Goal: Task Accomplishment & Management: Manage account settings

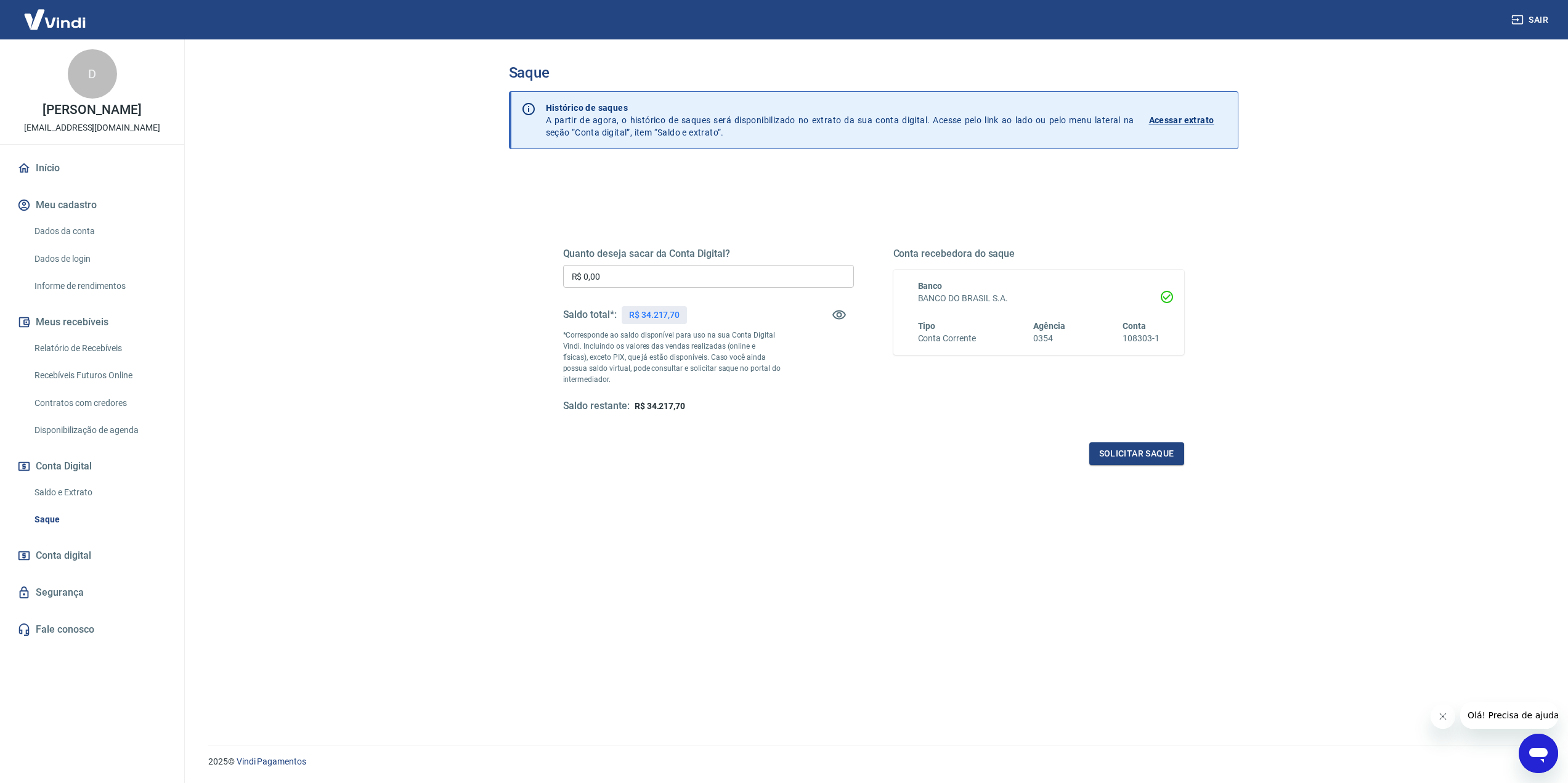
click at [752, 274] on input "R$ 0,00" at bounding box center [709, 276] width 291 height 22
type input "R$ 34.217,00"
click at [1111, 448] on button "Solicitar saque" at bounding box center [1137, 453] width 95 height 22
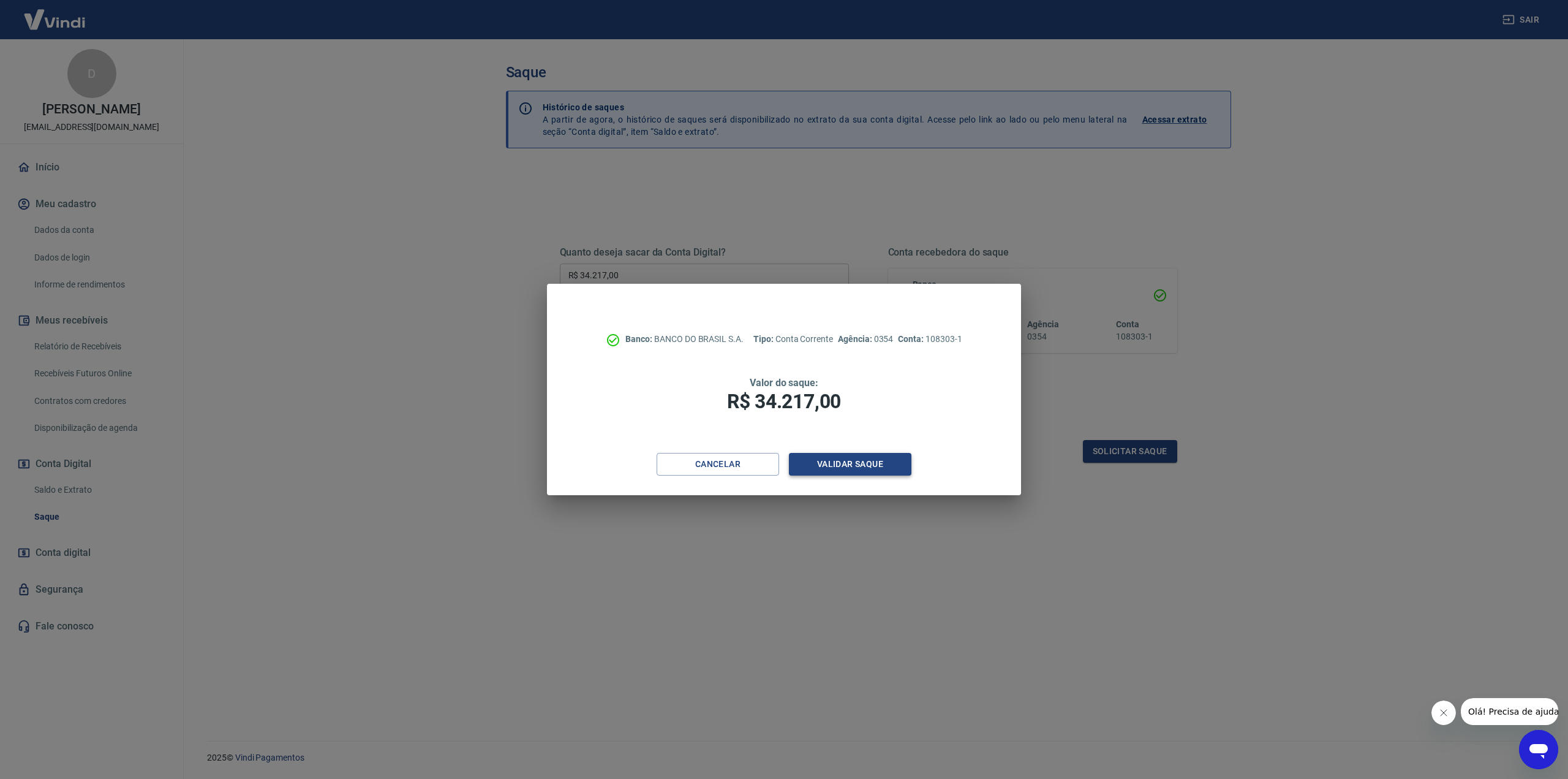
click at [882, 462] on button "Validar saque" at bounding box center [850, 464] width 122 height 22
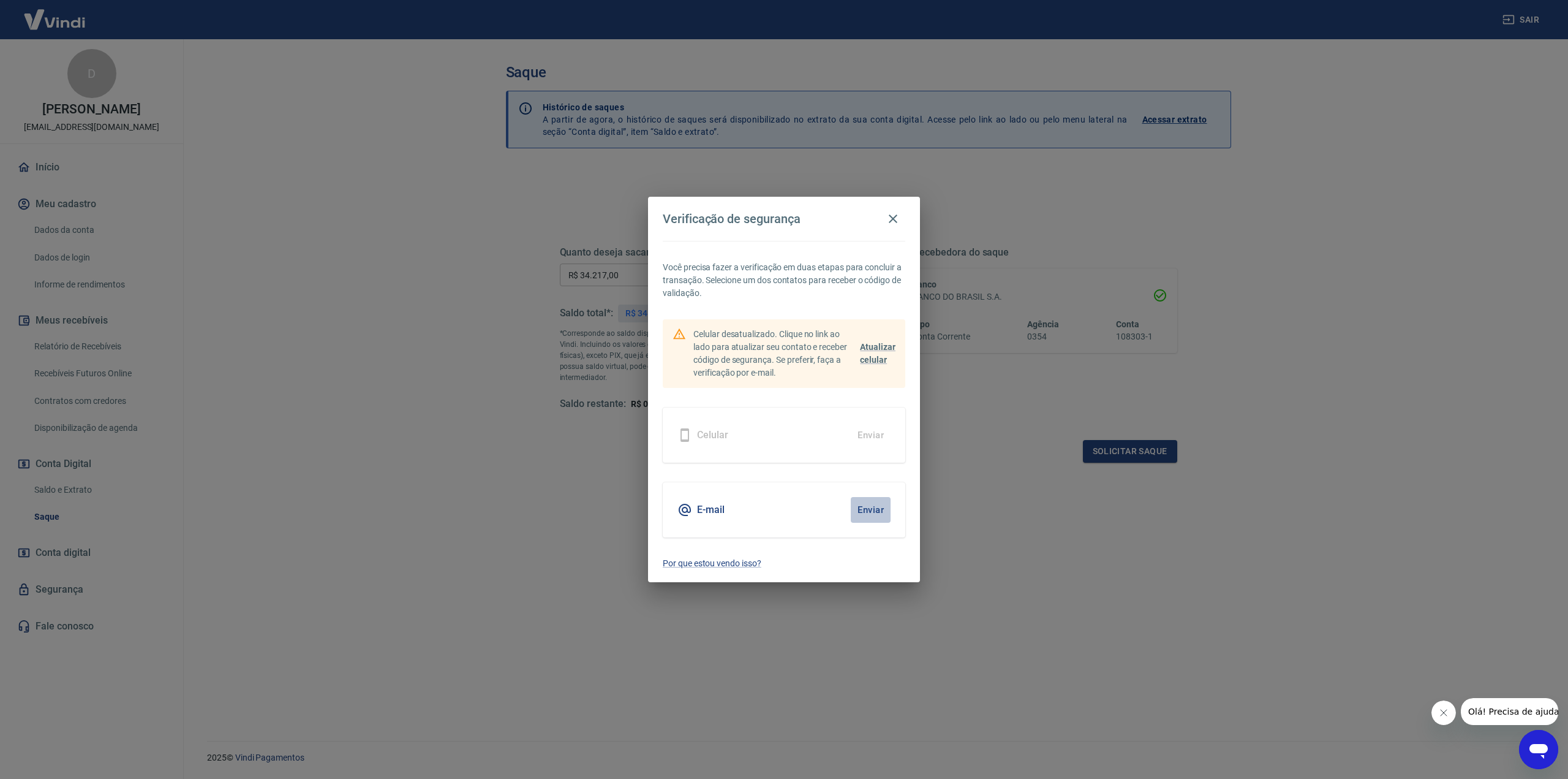
click at [871, 504] on button "Enviar" at bounding box center [871, 510] width 40 height 26
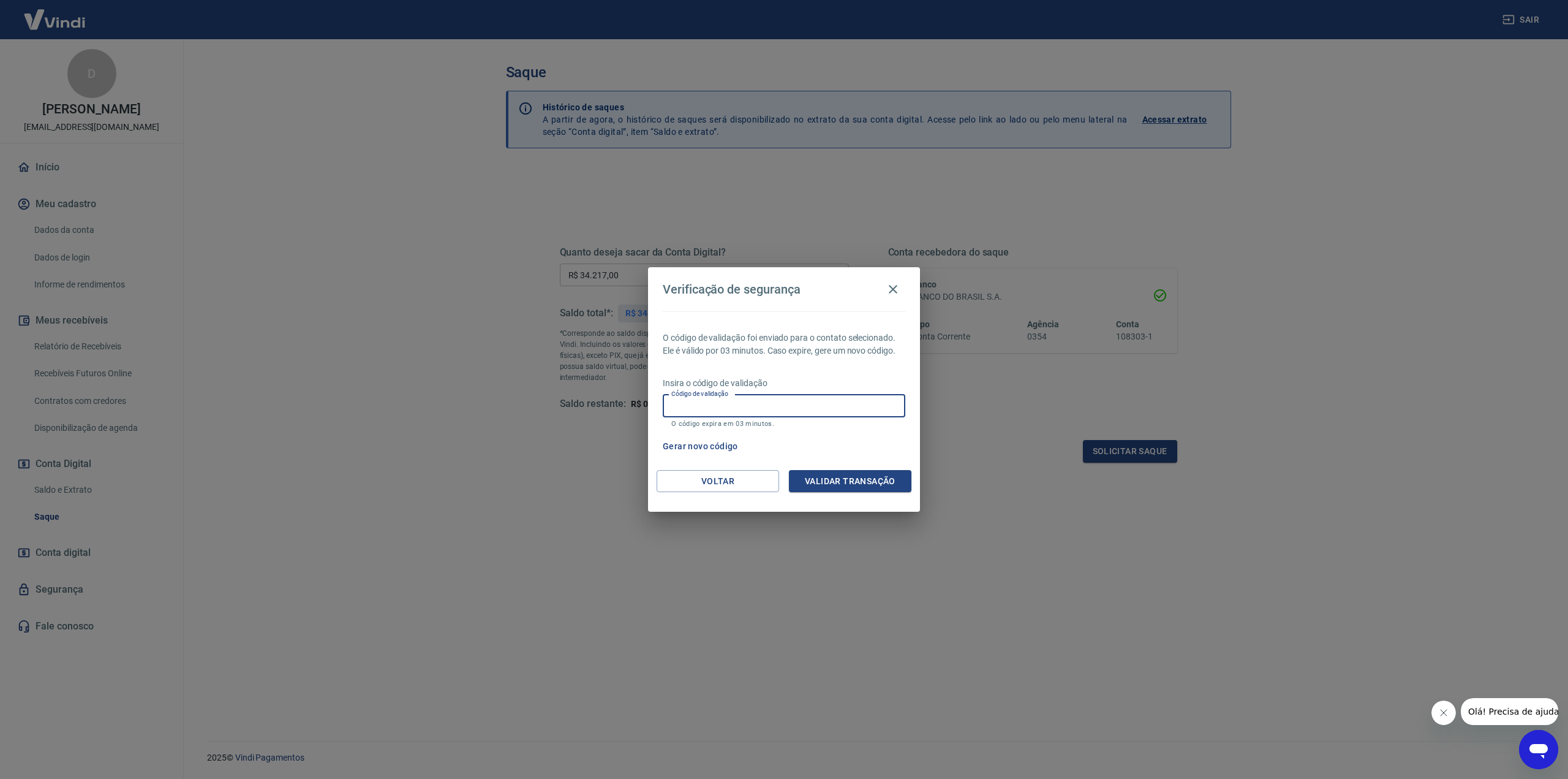
click at [770, 405] on input "Código de validação" at bounding box center [784, 405] width 243 height 22
paste input "877778"
type input "877778"
click at [843, 479] on button "Validar transação" at bounding box center [850, 481] width 122 height 22
